Goal: Task Accomplishment & Management: Manage account settings

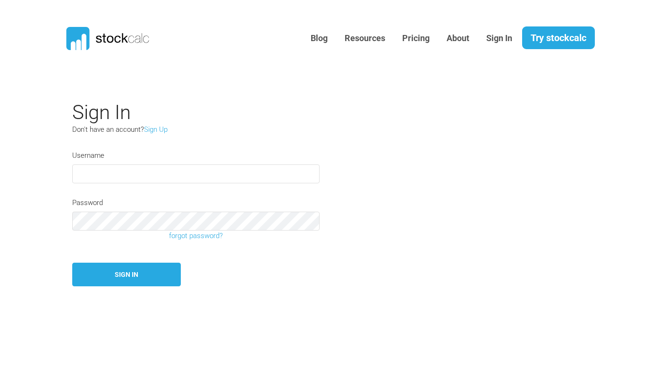
click at [296, 173] on input "text" at bounding box center [195, 173] width 247 height 19
type input "[PERSON_NAME]"
click at [135, 274] on button "Sign In" at bounding box center [126, 275] width 109 height 24
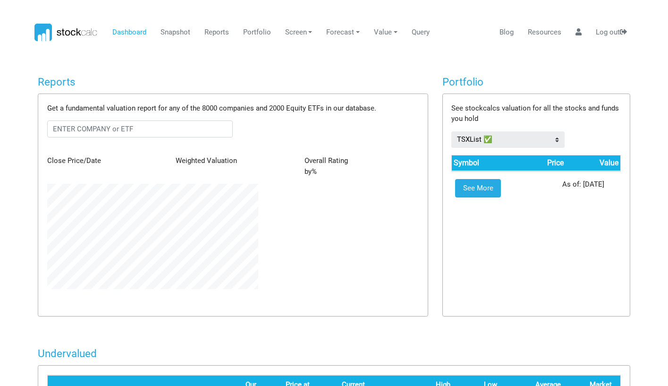
scroll to position [105, 225]
click at [577, 30] on icon at bounding box center [579, 31] width 6 height 7
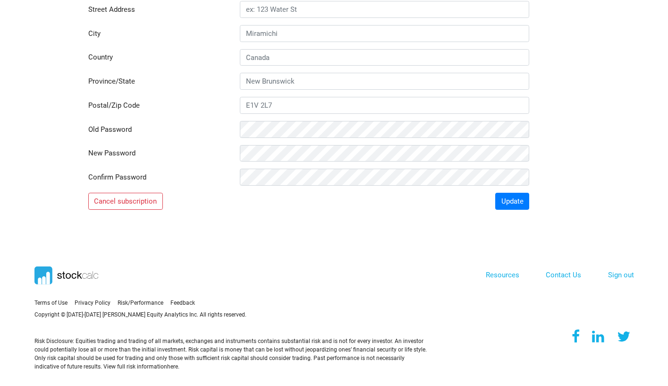
scroll to position [220, 0]
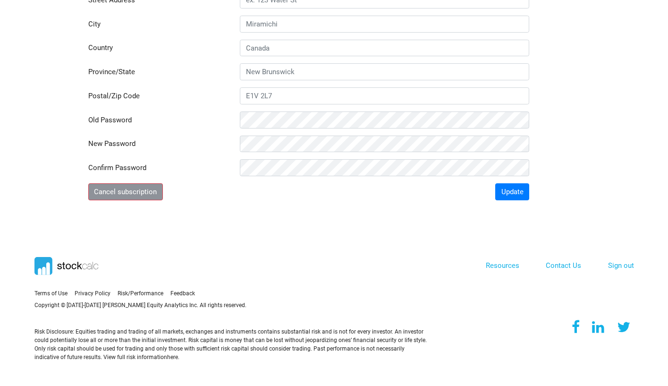
click at [133, 185] on button "Cancel subscription" at bounding box center [125, 191] width 75 height 17
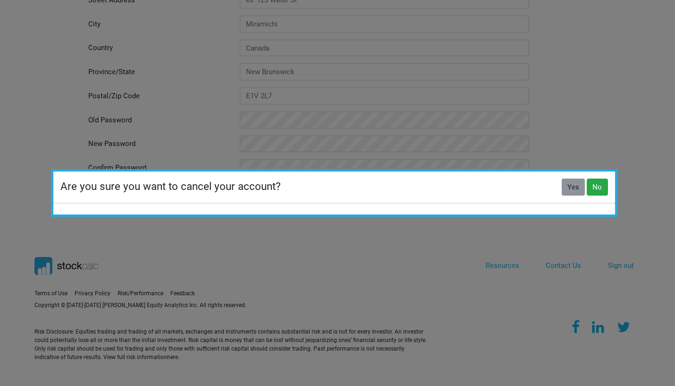
click at [573, 180] on button "Yes" at bounding box center [574, 186] width 24 height 17
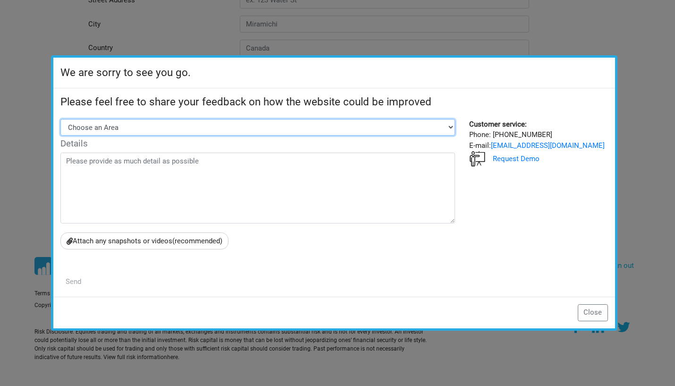
click at [403, 124] on select "Choose an Area Stock Screener Portfolio Snapshot Report Website layout Other" at bounding box center [257, 127] width 395 height 17
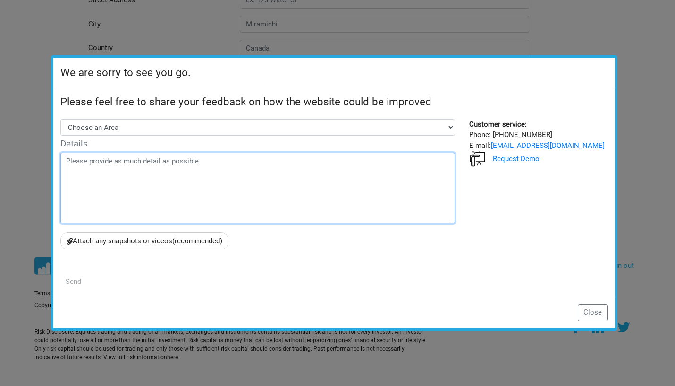
click at [214, 180] on textarea at bounding box center [257, 188] width 395 height 71
type textarea "y"
type textarea "Y"
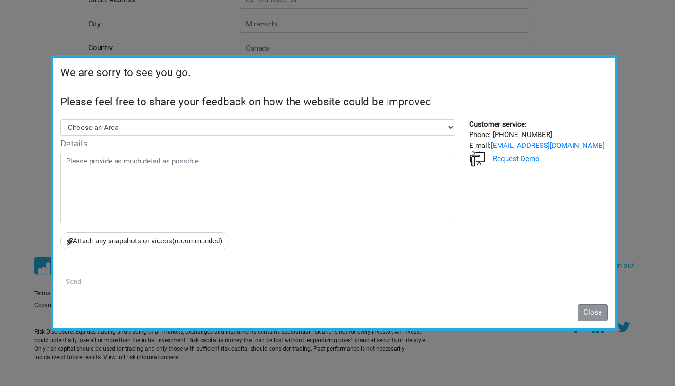
click at [592, 305] on button "Close" at bounding box center [593, 312] width 30 height 17
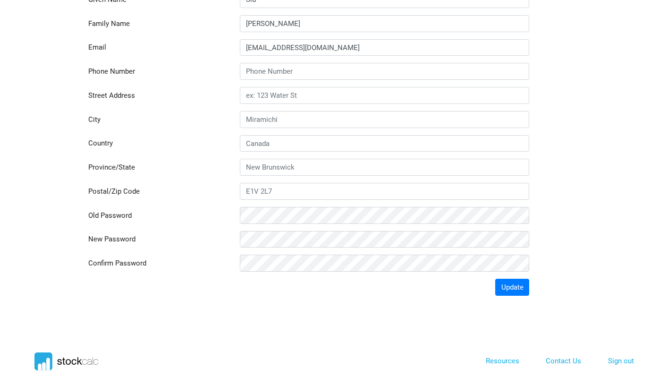
scroll to position [0, 0]
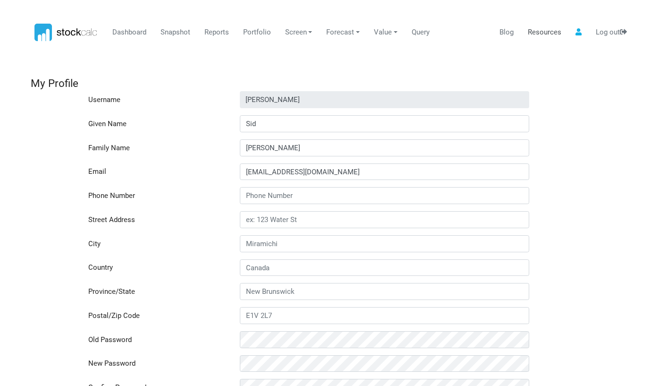
click at [559, 33] on link "Resources" at bounding box center [544, 33] width 41 height 18
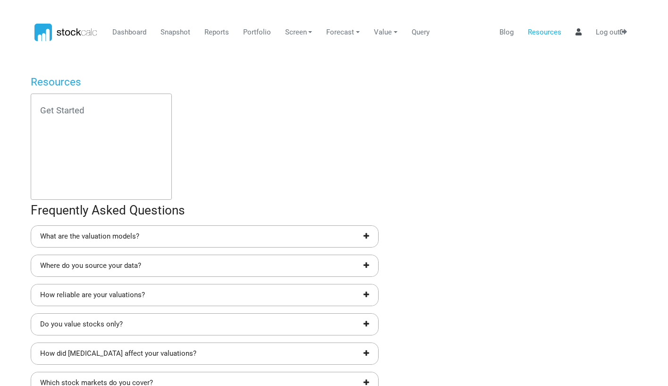
click at [577, 31] on icon at bounding box center [579, 31] width 6 height 7
